Goal: Obtain resource: Download file/media

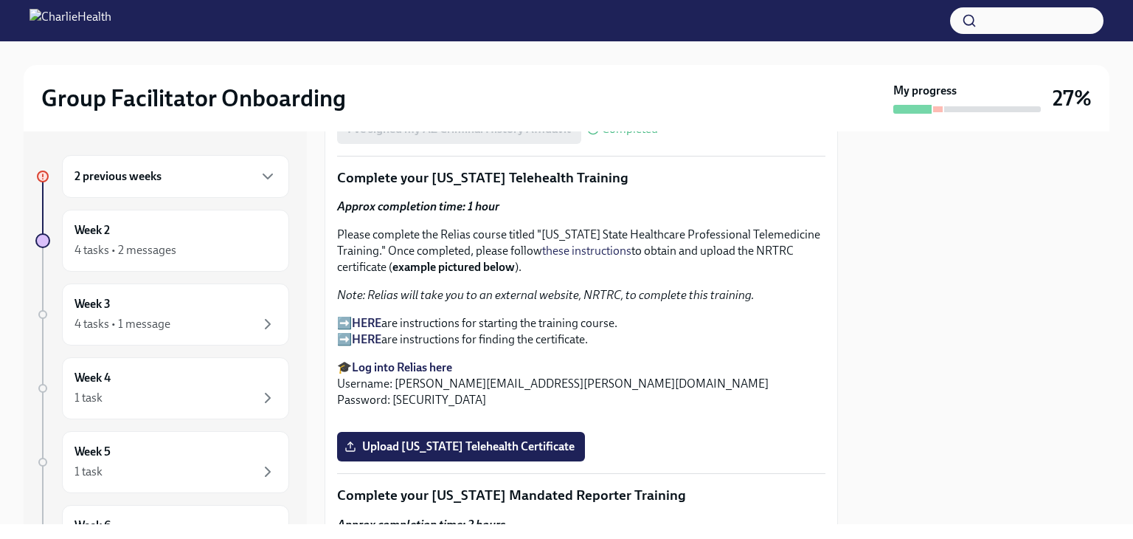
scroll to position [2088, 0]
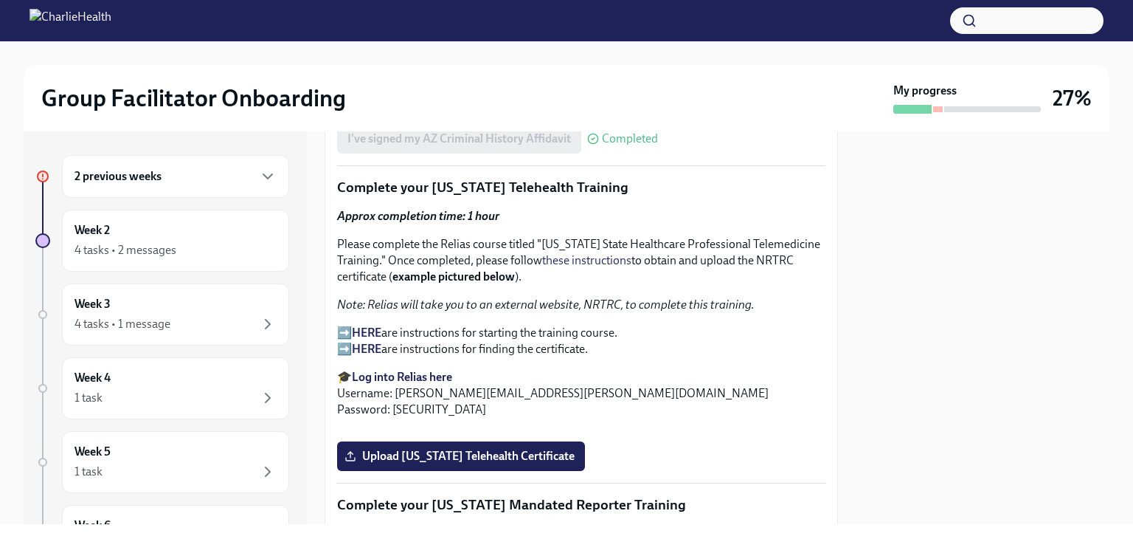
click at [367, 325] on strong "HERE" at bounding box center [367, 332] width 30 height 14
click at [345, 325] on p "➡️ HERE are instructions for starting the training course. ➡️ HERE are instruct…" at bounding box center [581, 341] width 488 height 32
click at [371, 325] on strong "HERE" at bounding box center [367, 332] width 30 height 14
click at [351, 325] on p "➡️ HERE are instructions for starting the training course. ➡️ HERE are instruct…" at bounding box center [581, 341] width 488 height 32
click at [347, 325] on p "➡️ HERE are instructions for starting the training course. ➡️ HERE are instruct…" at bounding box center [581, 341] width 488 height 32
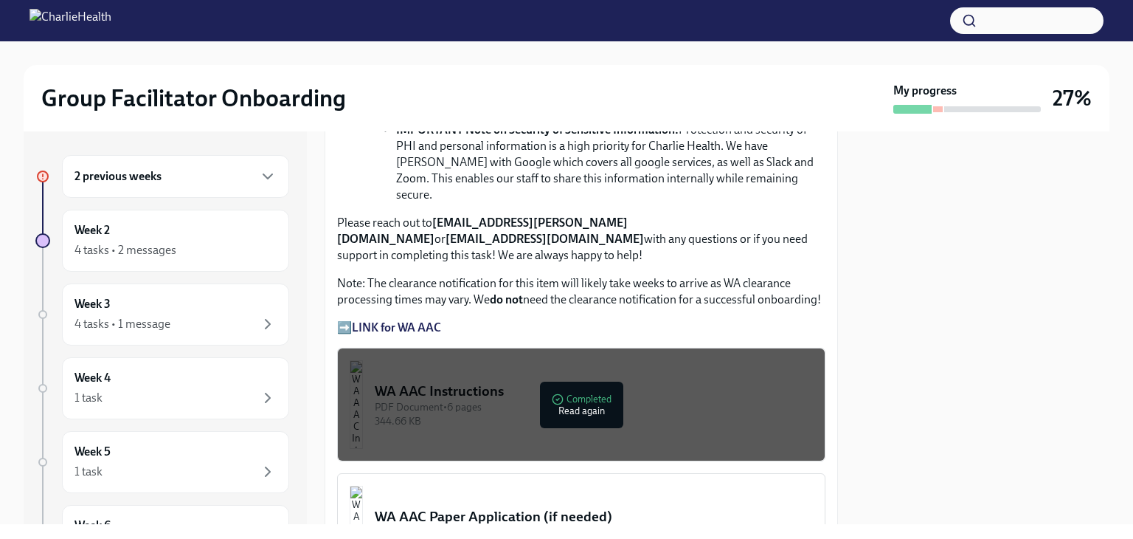
scroll to position [1157, 0]
click at [567, 415] on div "344.66 KB" at bounding box center [594, 422] width 438 height 14
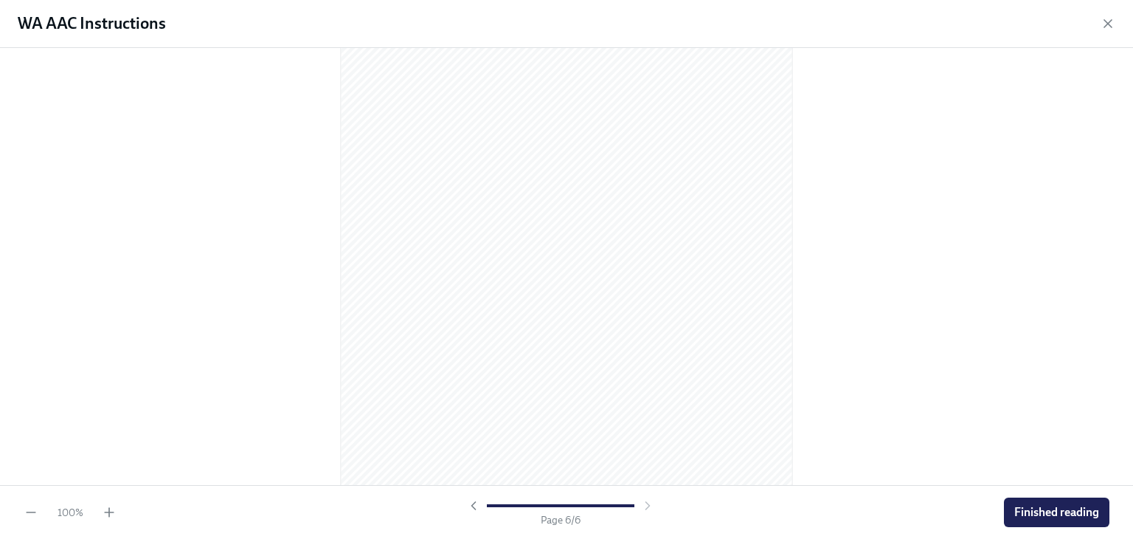
scroll to position [3057, 0]
